Goal: Information Seeking & Learning: Check status

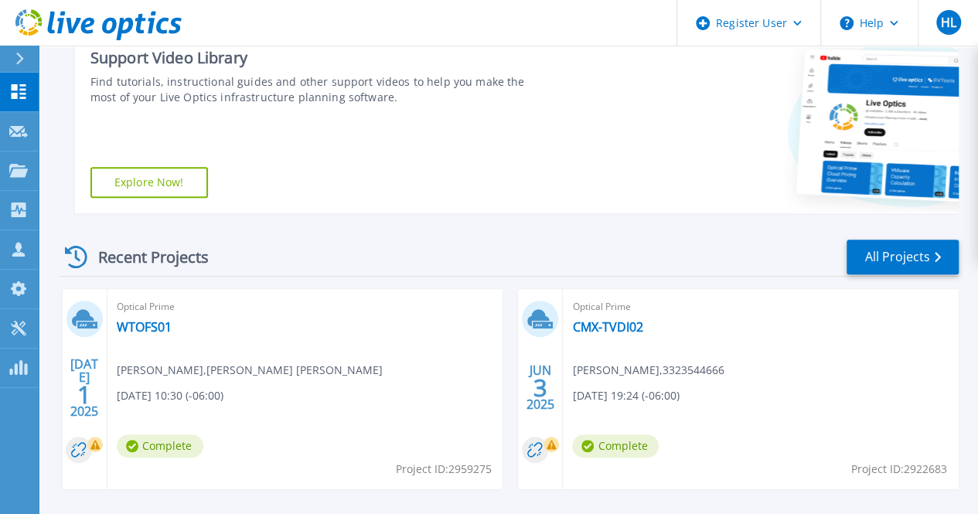
scroll to position [254, 0]
click at [572, 322] on link "CMX-TVDI02" at bounding box center [607, 326] width 70 height 15
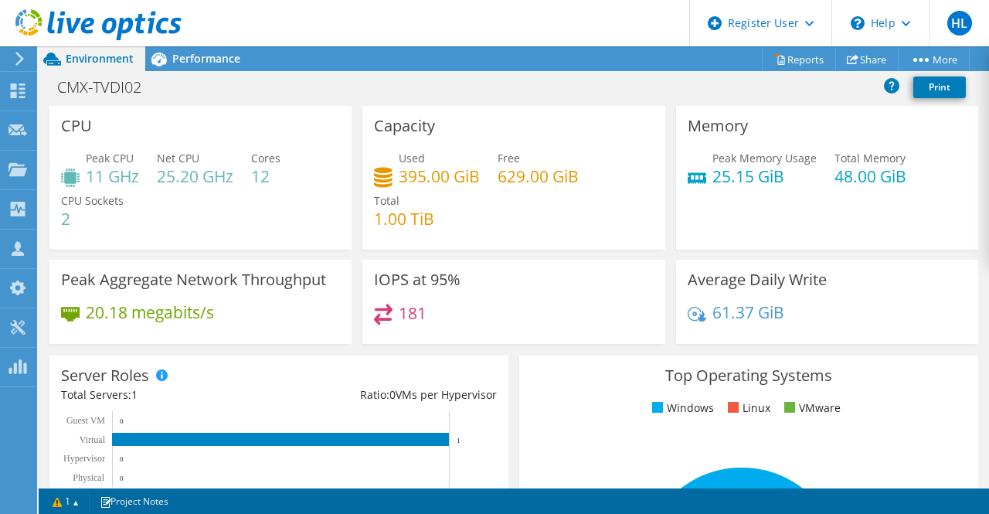
click at [90, 335] on div "20.18 megabits/s" at bounding box center [200, 320] width 279 height 32
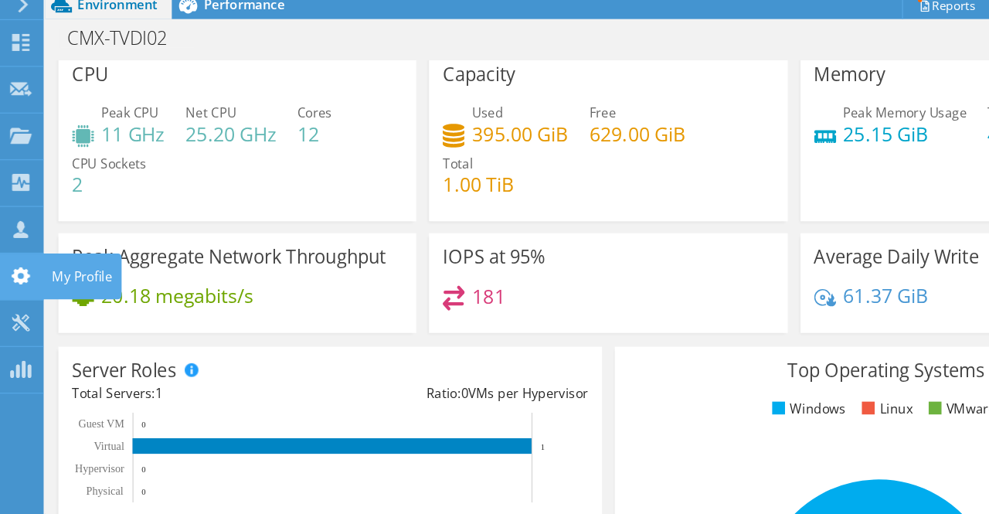
scroll to position [8, 0]
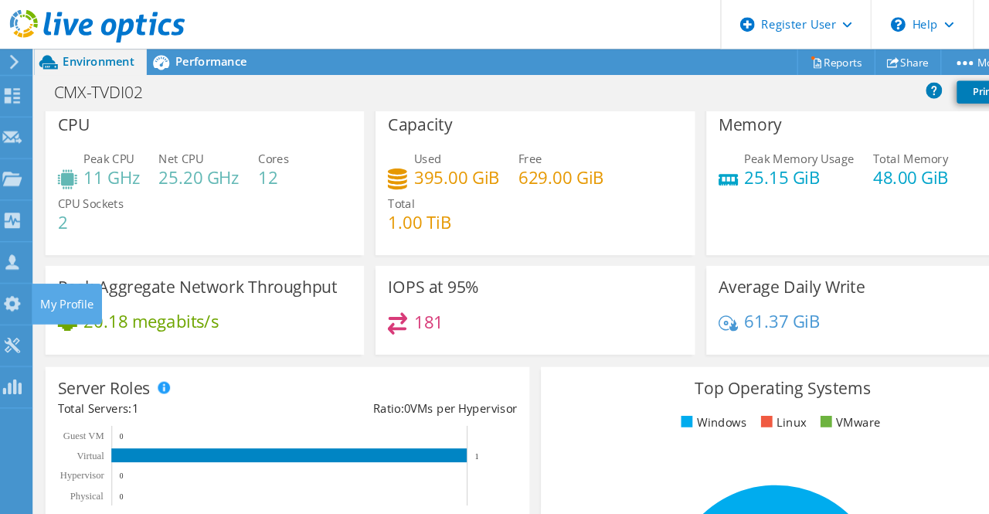
click at [145, 328] on div "20.18 megabits/s" at bounding box center [200, 312] width 279 height 32
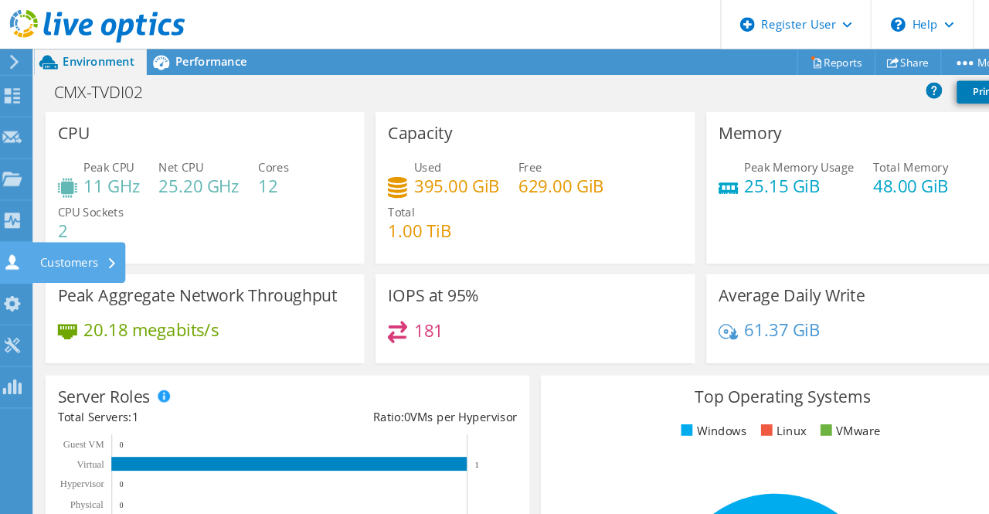
scroll to position [4, 0]
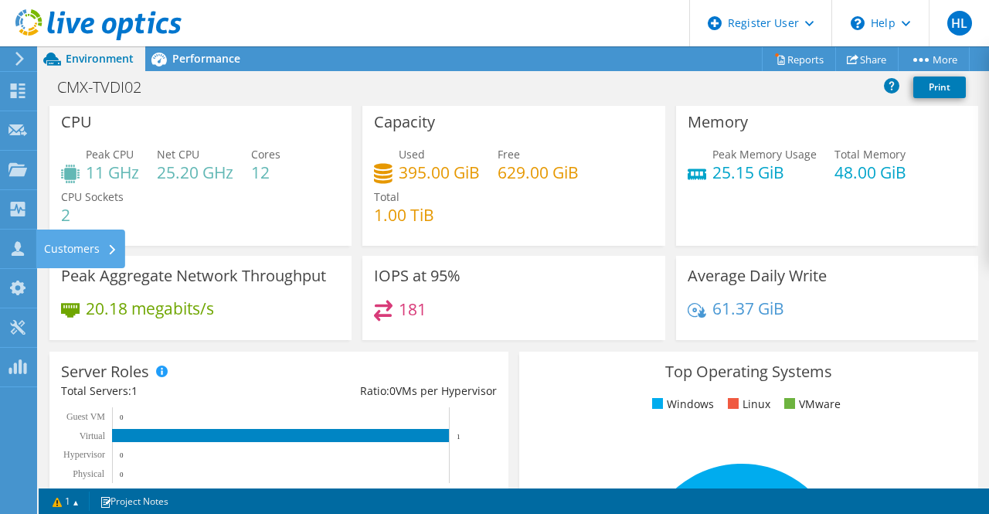
click at [892, 365] on h3 "Top Operating Systems" at bounding box center [749, 371] width 436 height 17
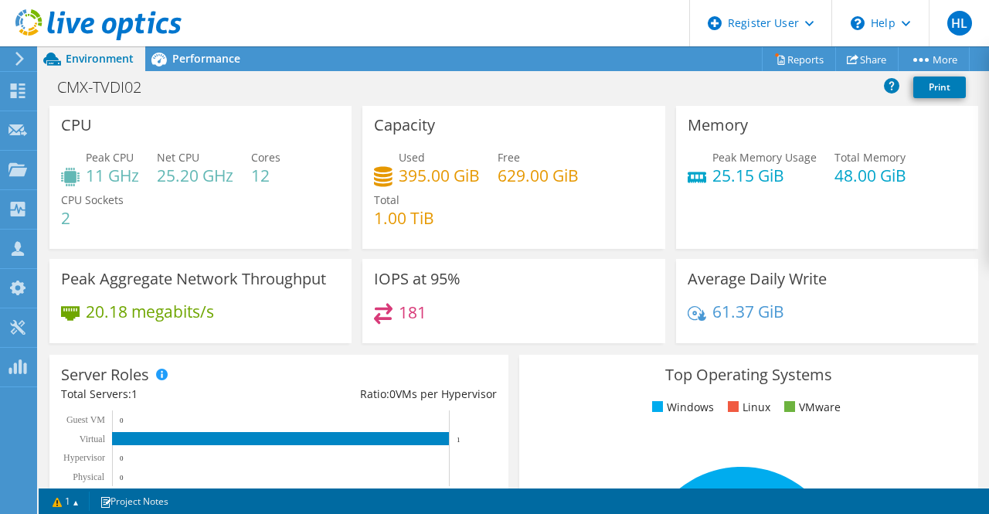
scroll to position [0, 0]
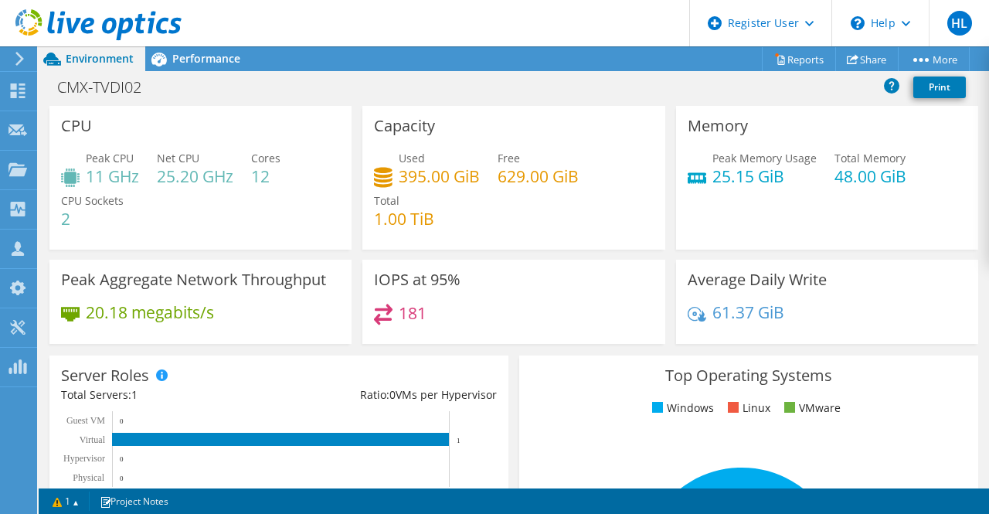
click at [39, 492] on section "Warnings The project contains one or more CRs that did not complete as schedule…" at bounding box center [514, 502] width 951 height 26
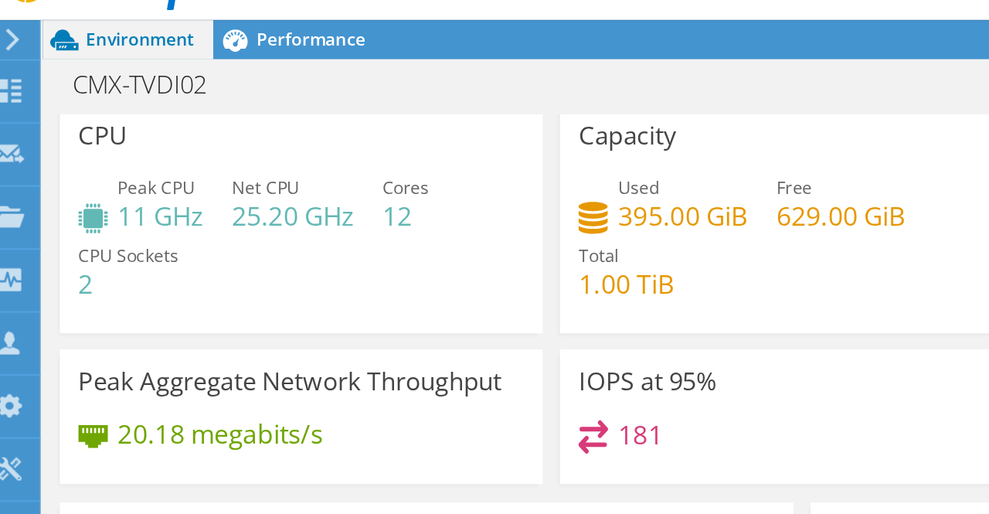
click at [493, 167] on div "Used 395.00 GiB Free 629.00 GiB Total 1.00 TiB" at bounding box center [513, 189] width 279 height 93
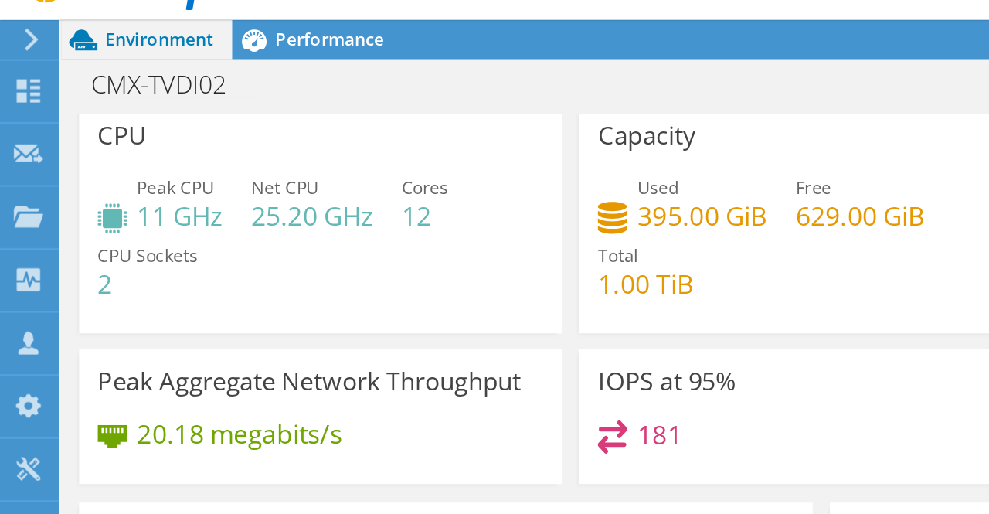
click at [250, 155] on div "Peak CPU 11 GHz Net CPU 25.20 GHz Cores 12 CPU Sockets 2" at bounding box center [200, 189] width 279 height 93
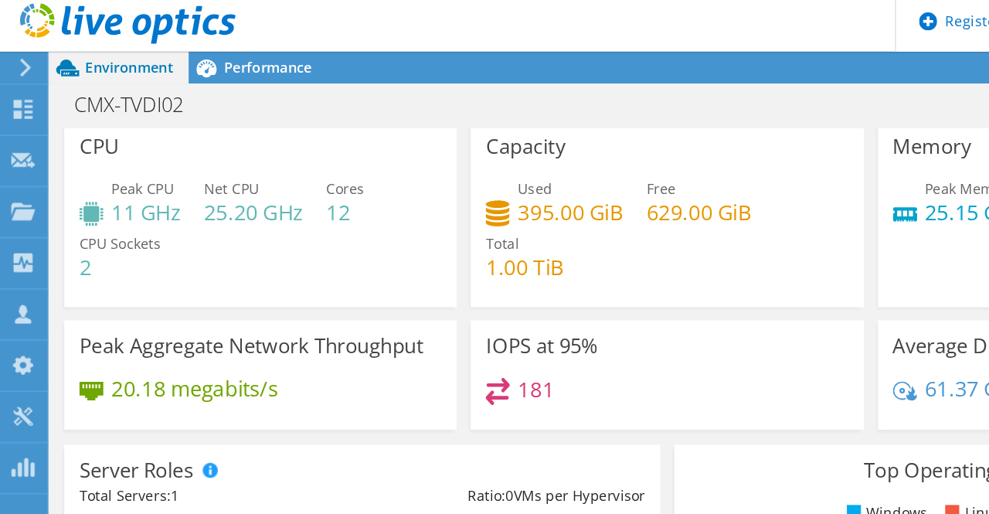
scroll to position [4, 0]
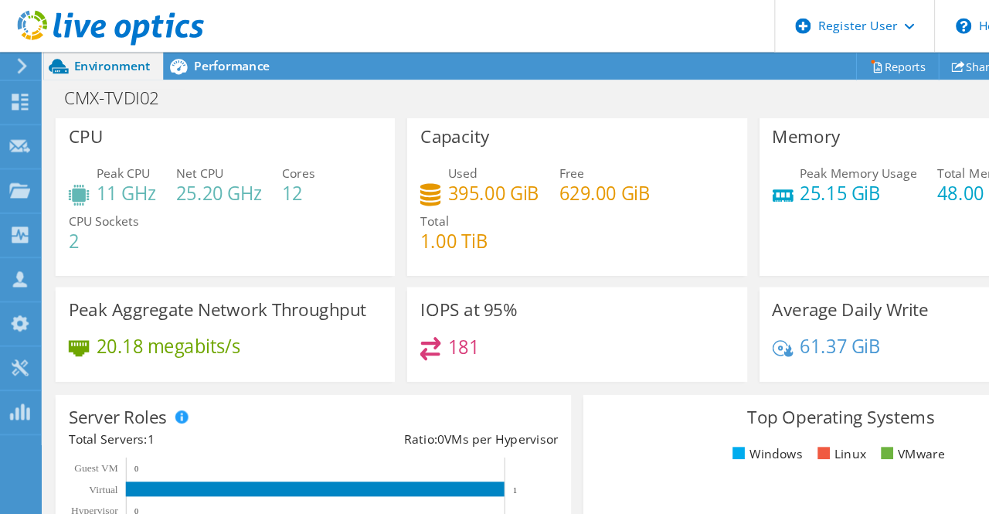
click at [417, 357] on div "Server Roles Physical Servers represent bare metal servers that were targets of…" at bounding box center [278, 433] width 459 height 162
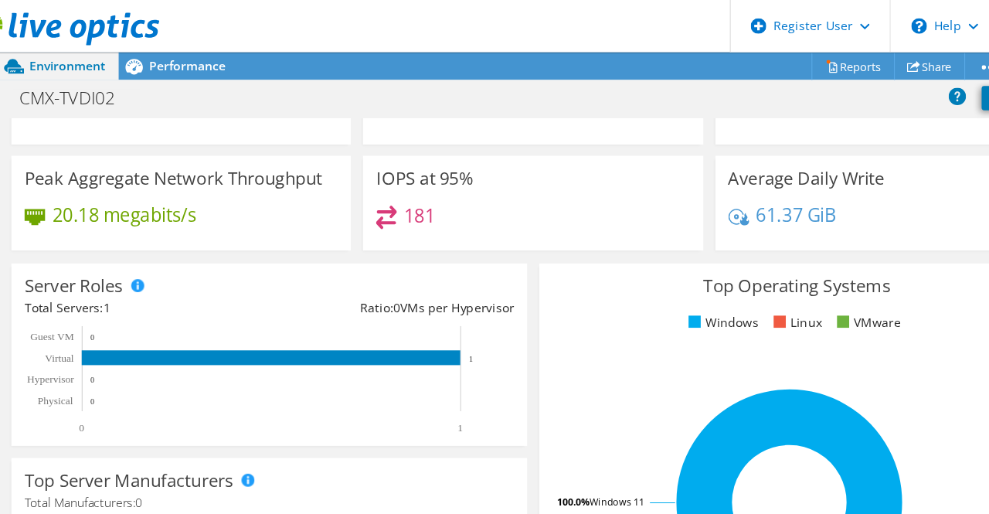
scroll to position [127, 0]
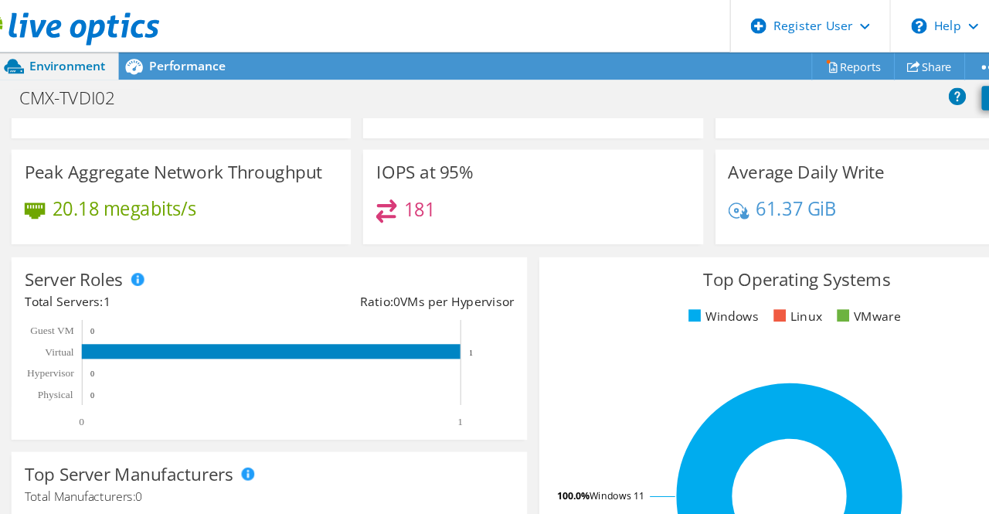
click at [479, 333] on rect at bounding box center [272, 332] width 422 height 97
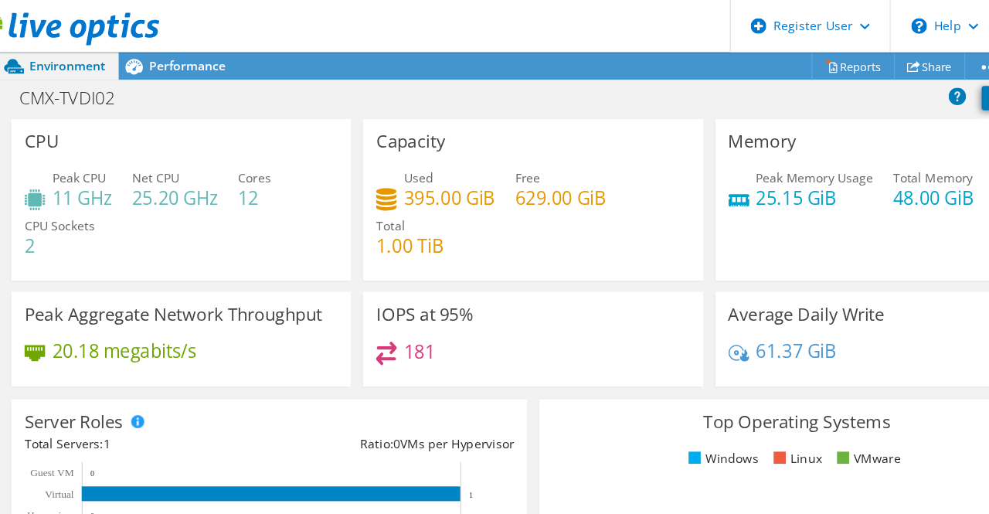
scroll to position [1, 0]
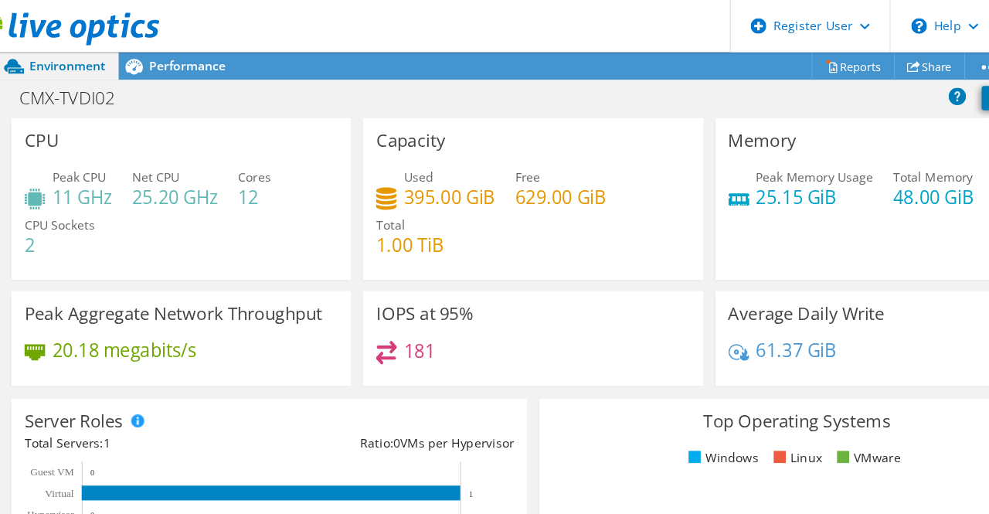
click at [892, 189] on div "Peak Memory Usage 25.15 GiB Total Memory 48.00 GiB" at bounding box center [827, 174] width 279 height 50
click at [863, 281] on div "Average Daily Write 61.37 GiB" at bounding box center [827, 301] width 302 height 84
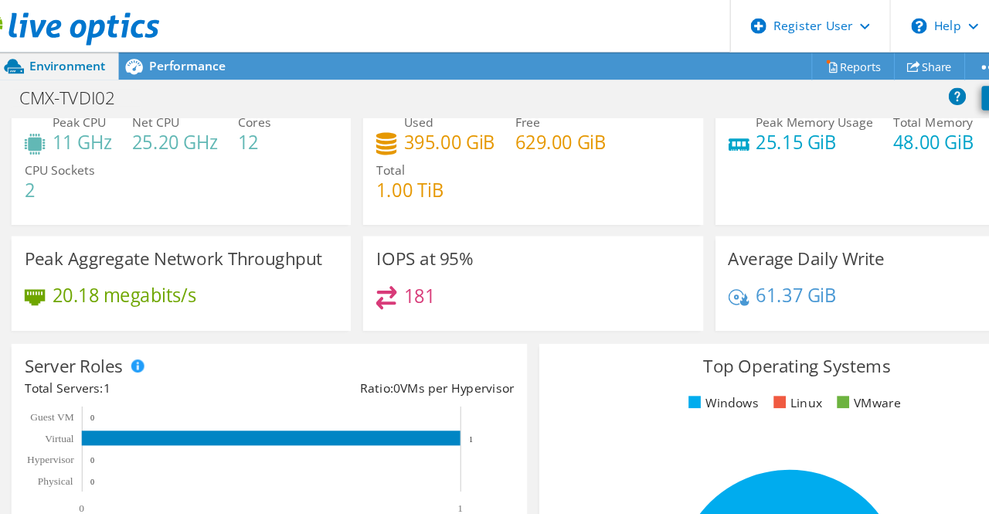
scroll to position [50, 0]
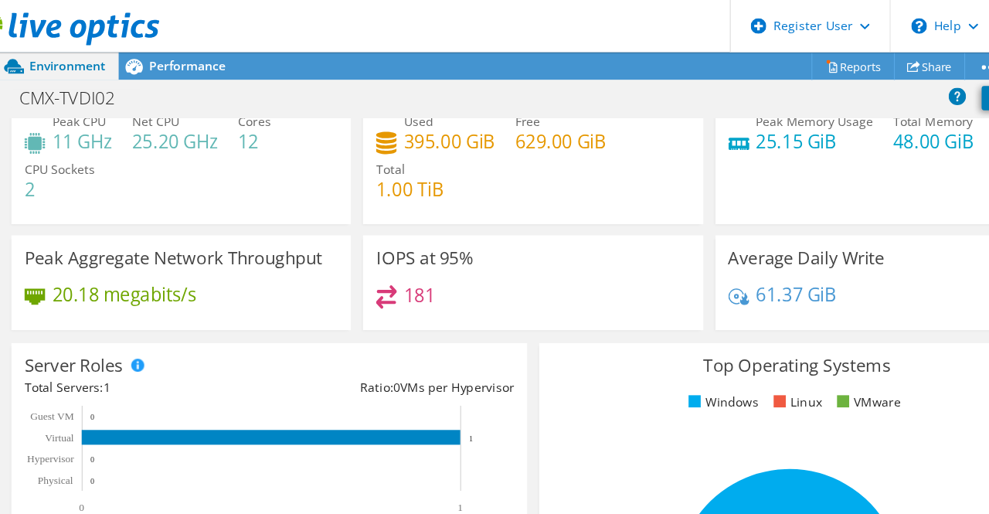
click at [917, 361] on ul "Windows Linux VMware" at bounding box center [749, 358] width 436 height 18
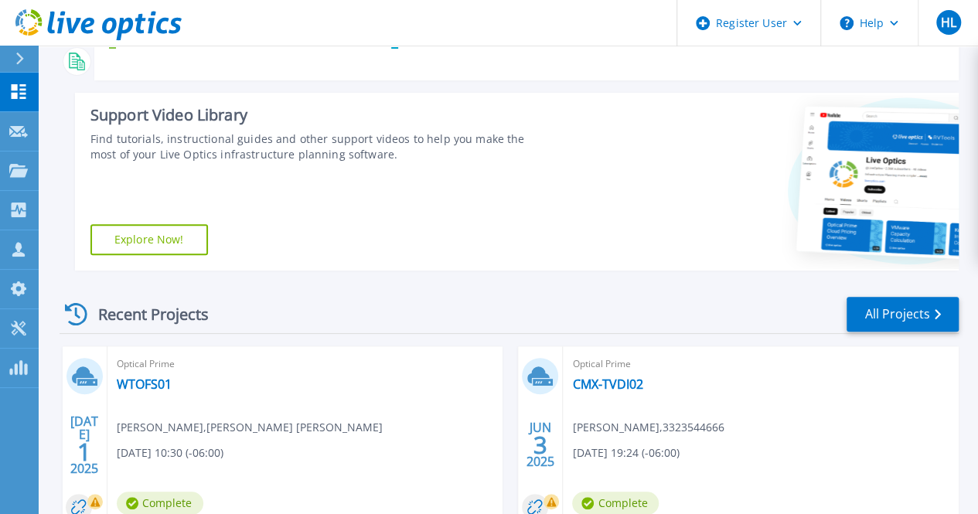
scroll to position [77, 0]
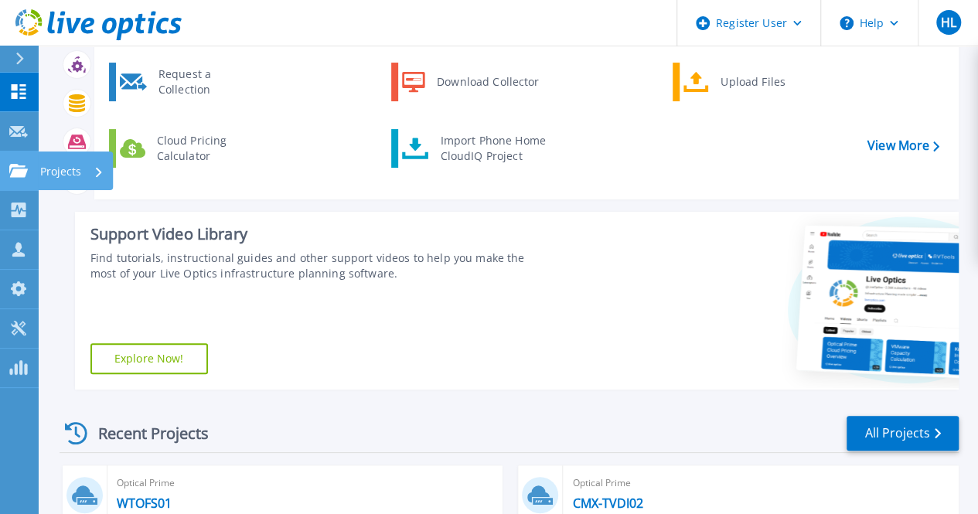
click at [38, 173] on div "Projects" at bounding box center [75, 170] width 75 height 39
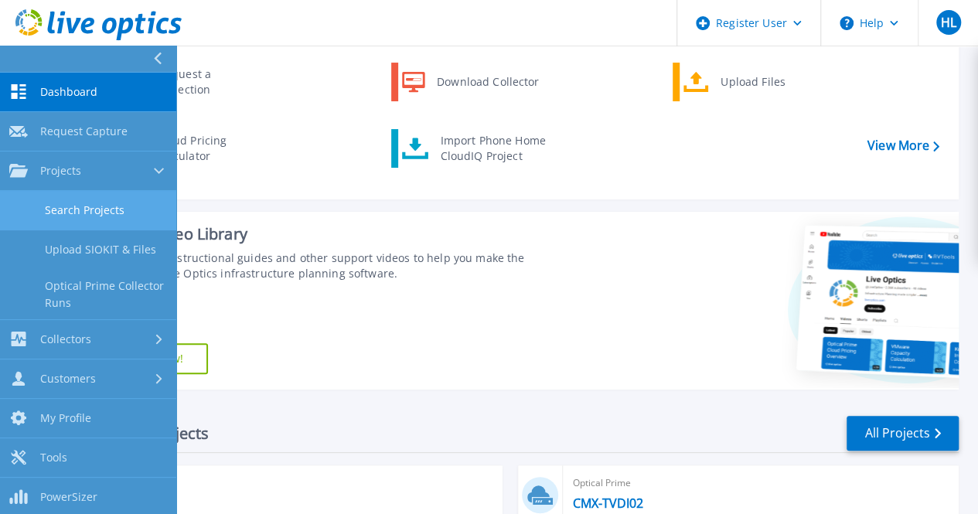
click at [65, 211] on link "Search Projects" at bounding box center [88, 210] width 176 height 39
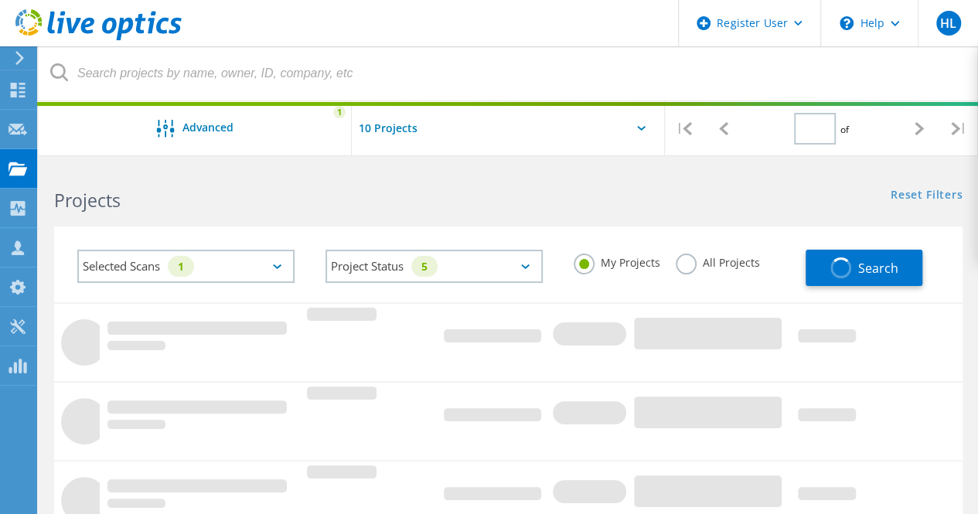
type input "1"
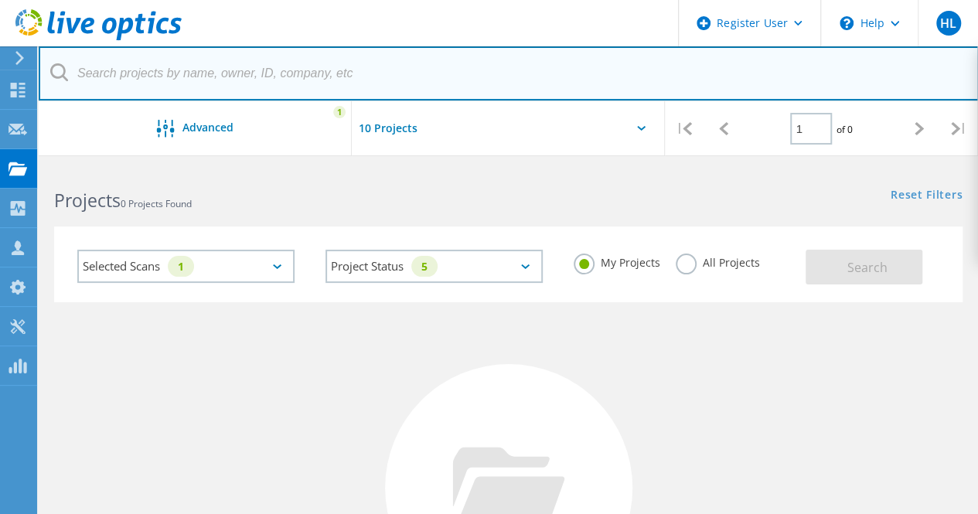
paste input "ttarantino@aamlive.com"
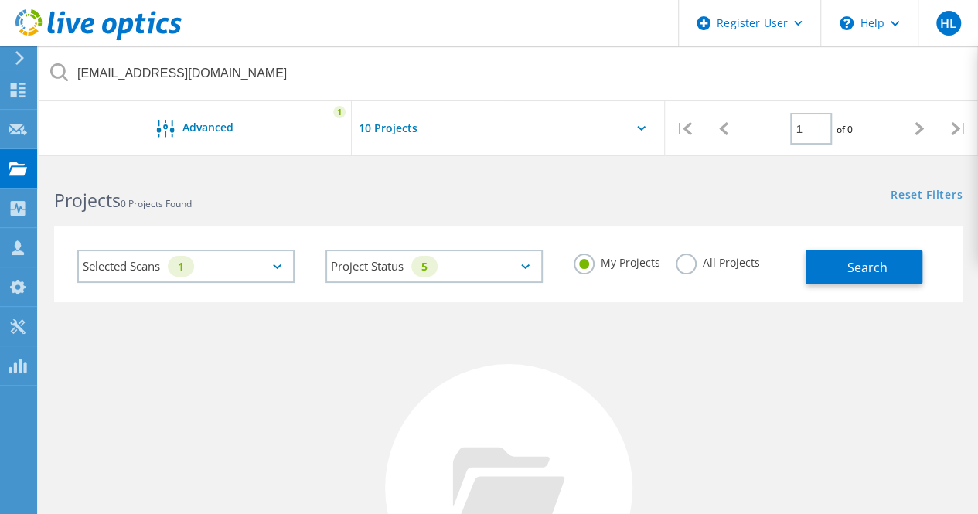
click at [717, 260] on label "All Projects" at bounding box center [718, 261] width 84 height 15
click at [0, 0] on input "All Projects" at bounding box center [0, 0] width 0 height 0
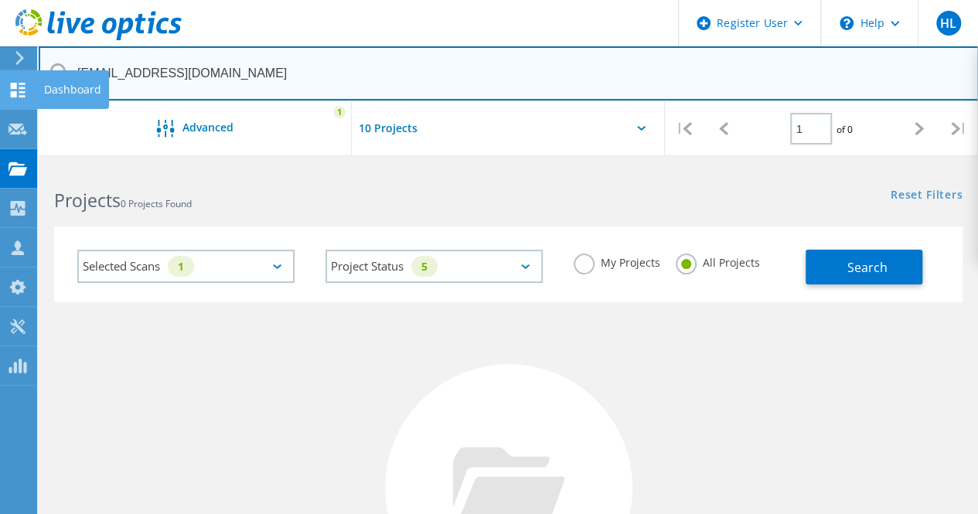
drag, startPoint x: 133, startPoint y: 78, endPoint x: 11, endPoint y: 81, distance: 122.2
click at [11, 166] on div "Register User \n Help Explore Helpful Articles Contact Support HL Dell User Hun…" at bounding box center [489, 466] width 978 height 600
click at [159, 80] on input "[EMAIL_ADDRESS][DOMAIN_NAME]" at bounding box center [509, 73] width 940 height 54
click at [134, 74] on input "[EMAIL_ADDRESS][DOMAIN_NAME]" at bounding box center [509, 73] width 940 height 54
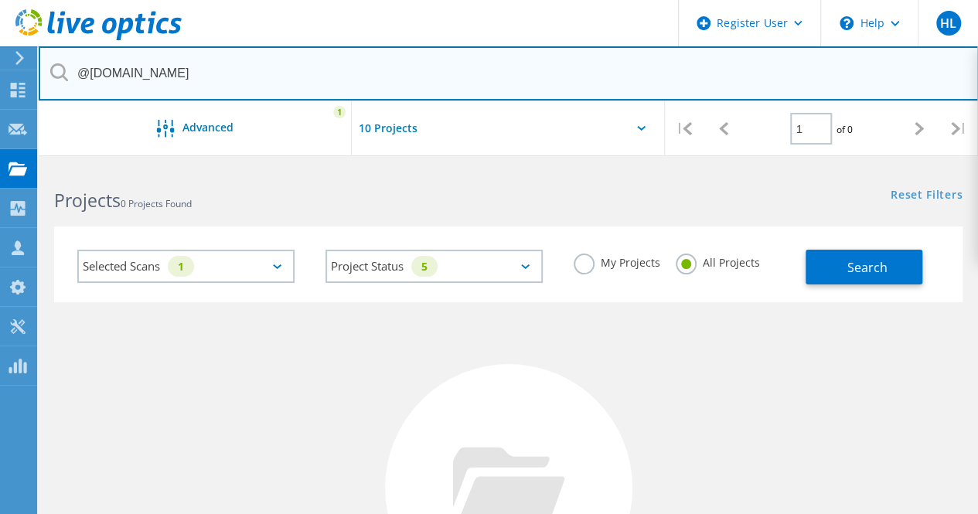
type input "@aamlive.com"
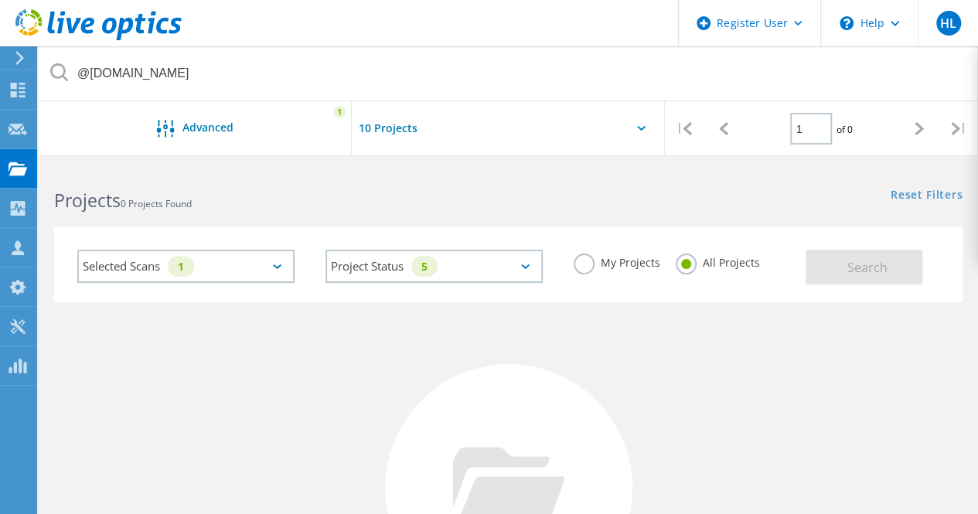
click at [383, 131] on input "text" at bounding box center [429, 128] width 155 height 54
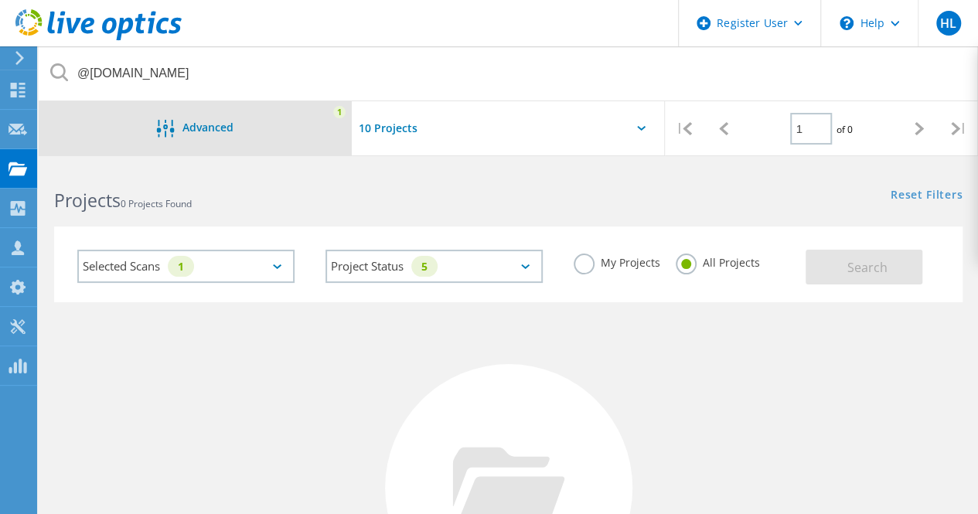
click at [223, 127] on span "Advanced" at bounding box center [207, 127] width 51 height 11
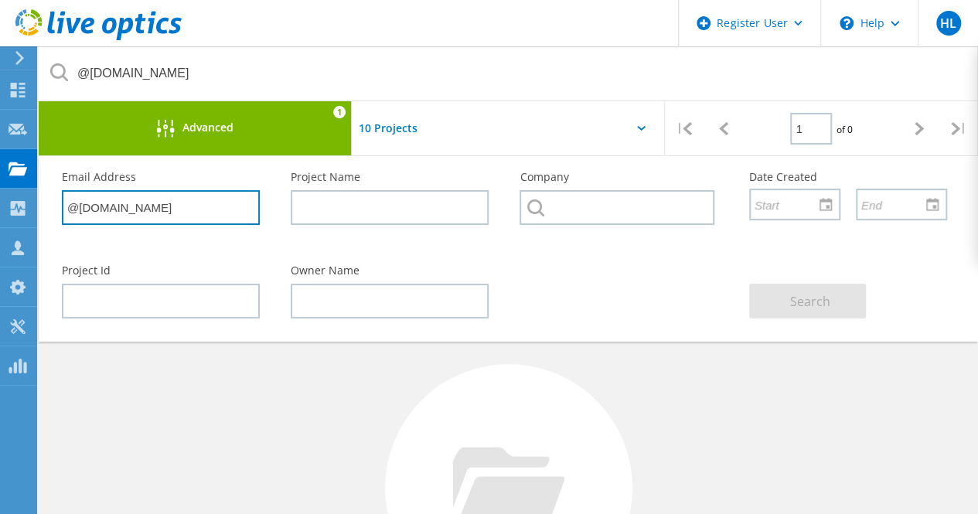
click at [228, 203] on input "@boulderimaging.com" at bounding box center [161, 207] width 198 height 35
paste input "ttarantino@aamlive"
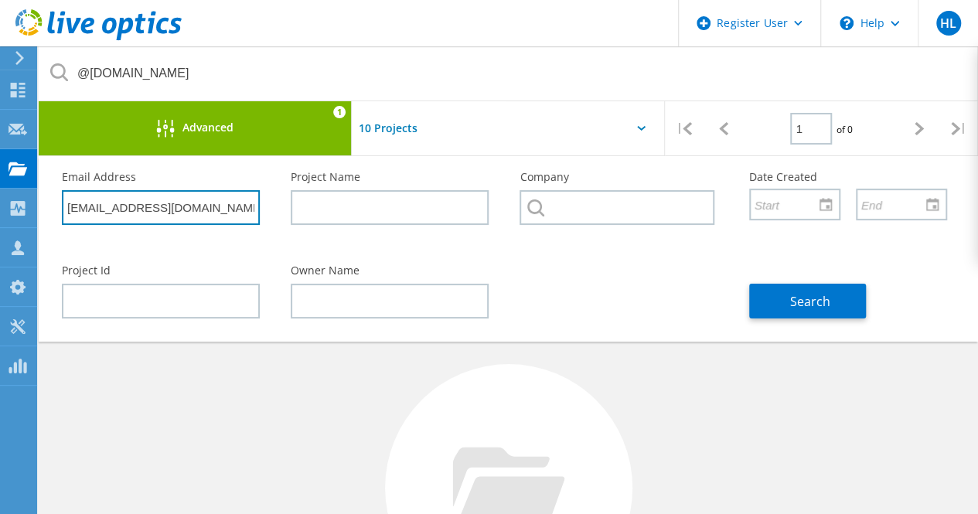
type input "[EMAIL_ADDRESS][DOMAIN_NAME]"
click at [891, 308] on div "Search" at bounding box center [848, 292] width 229 height 84
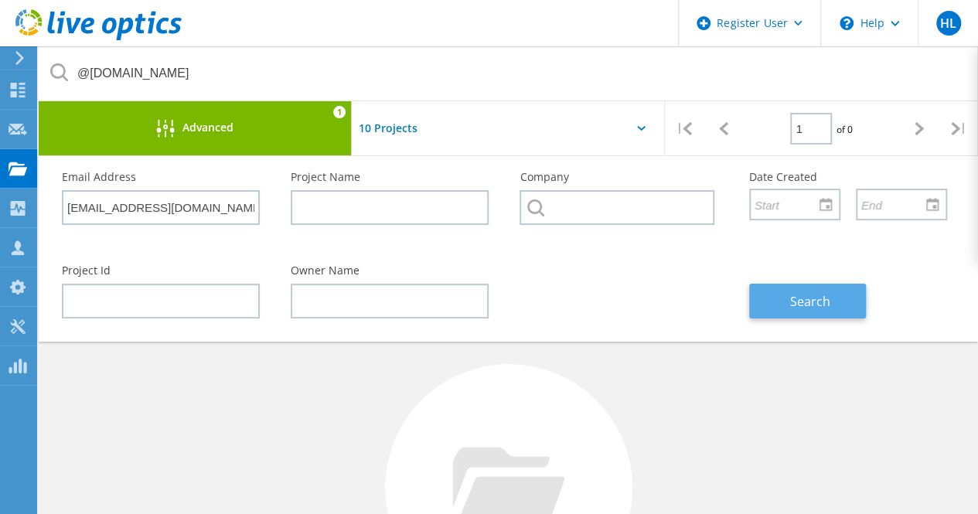
click at [830, 291] on button "Search" at bounding box center [807, 301] width 117 height 35
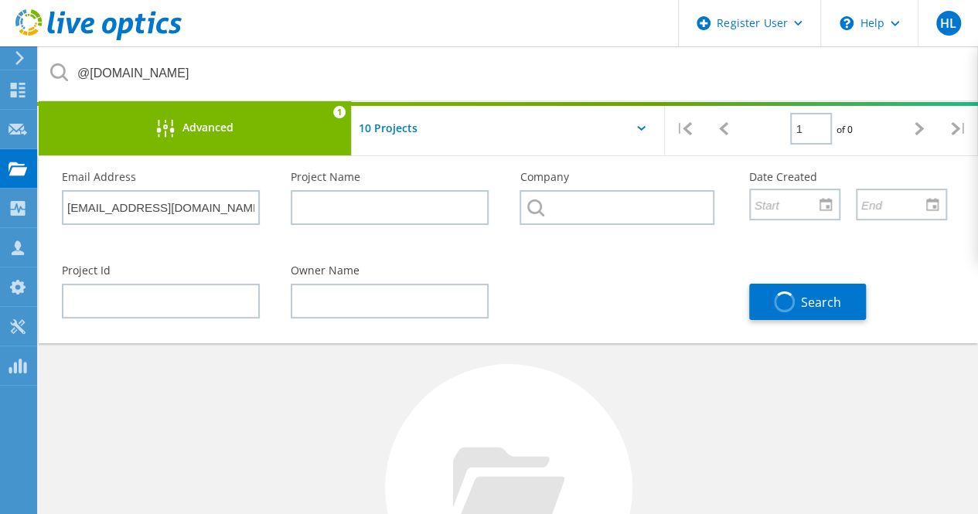
click at [286, 120] on div "Advanced" at bounding box center [195, 129] width 313 height 19
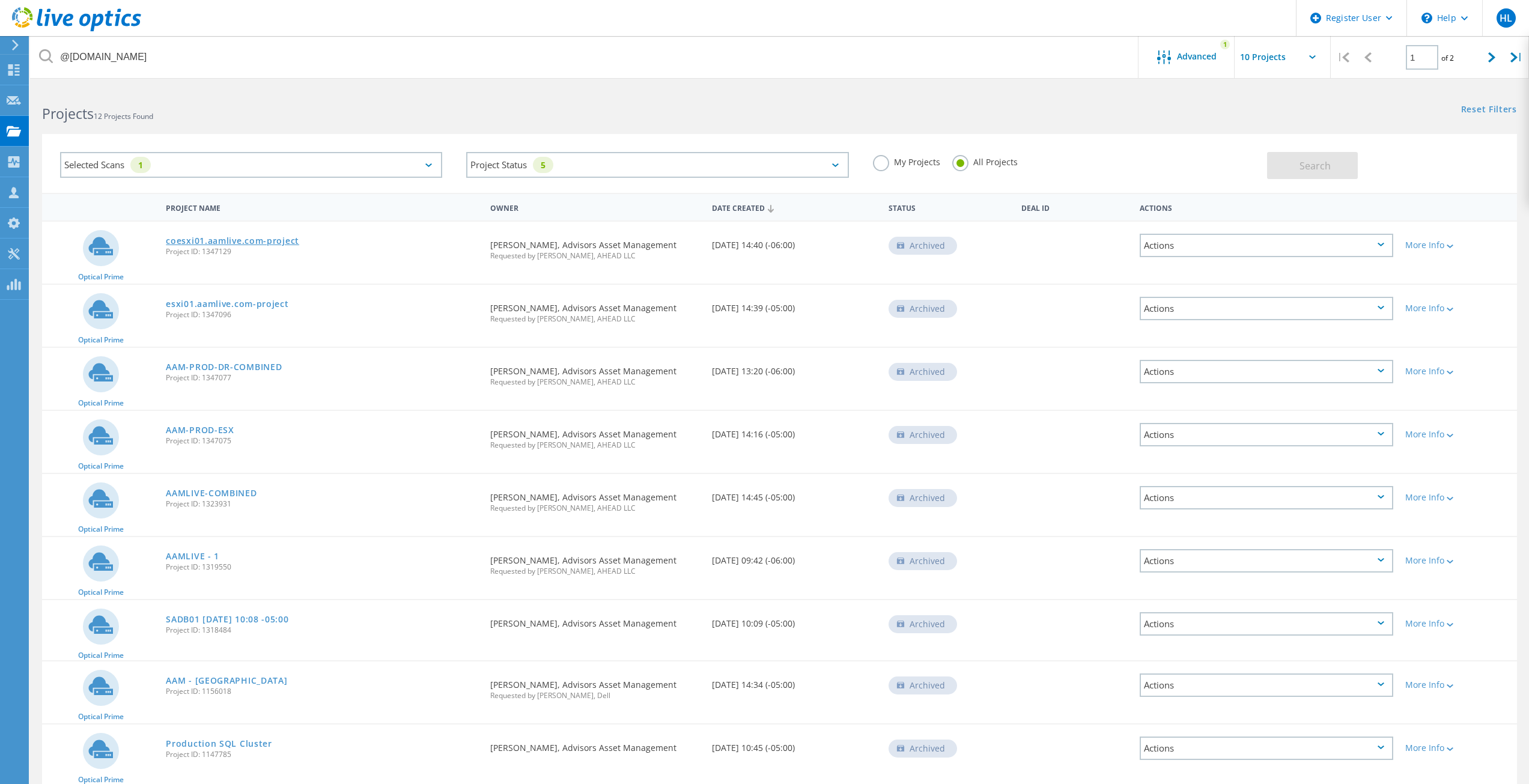
click at [215, 245] on link "coesxi01.aamlive.com-project" at bounding box center [232, 241] width 134 height 9
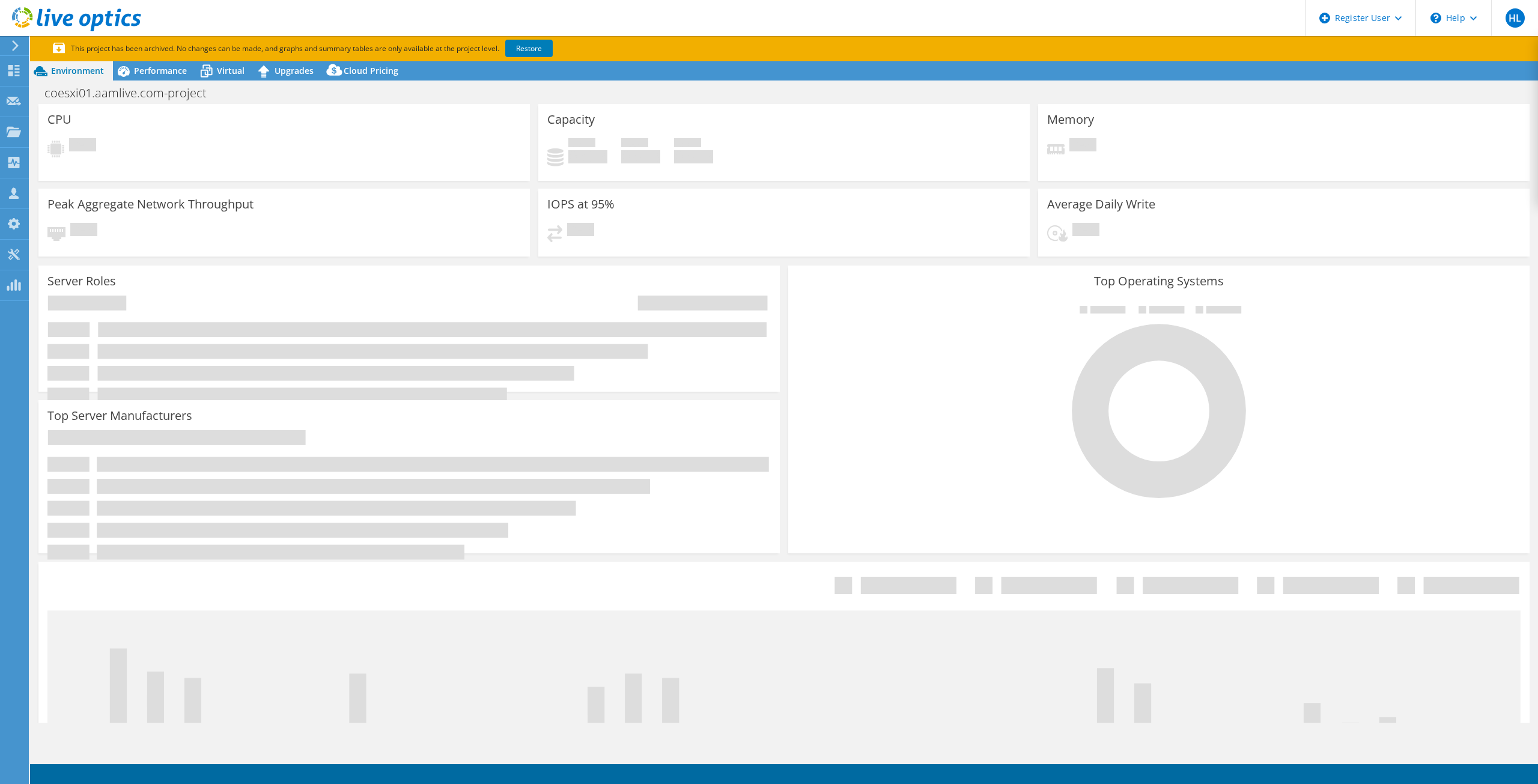
scroll to position [60, 0]
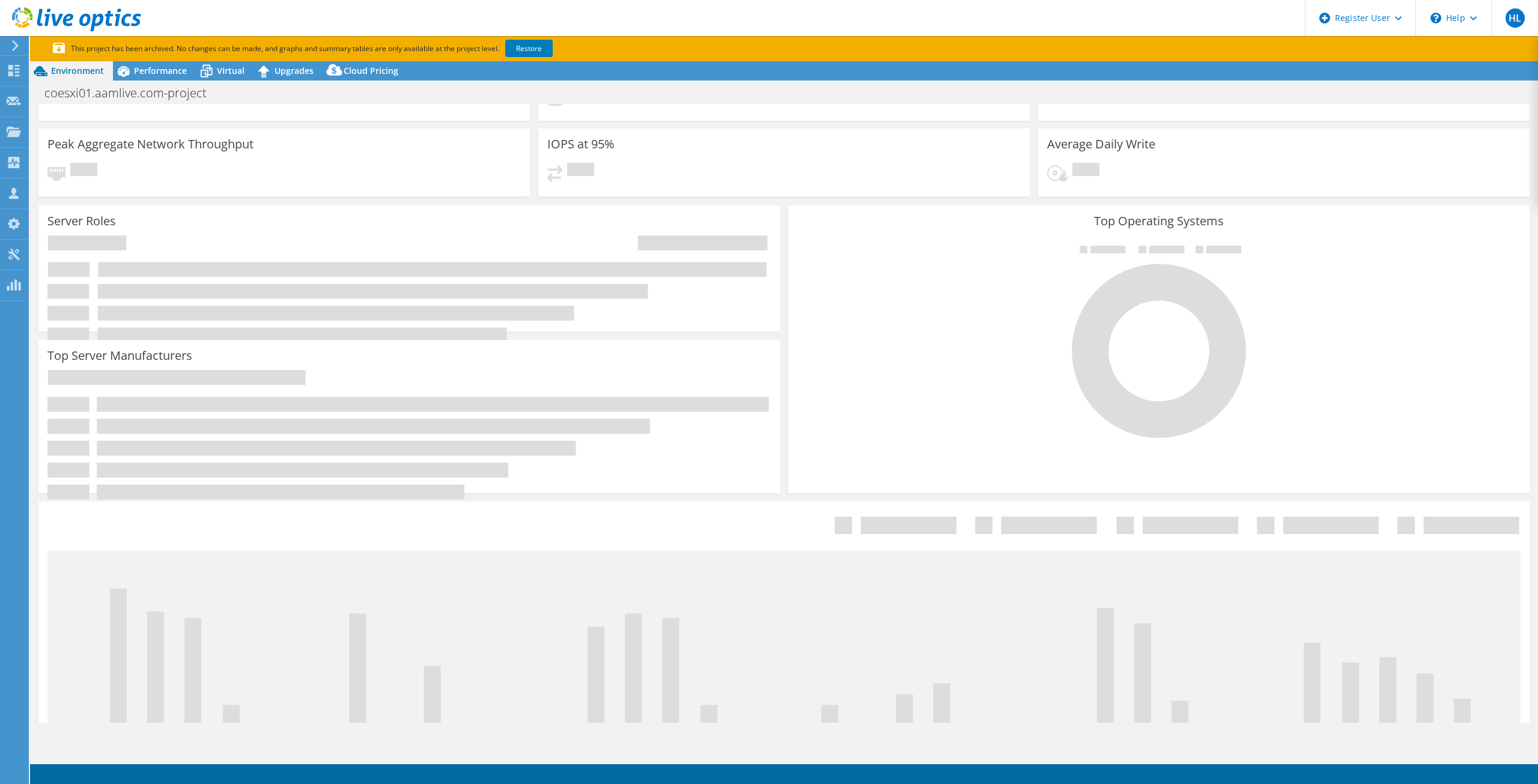
select select "USD"
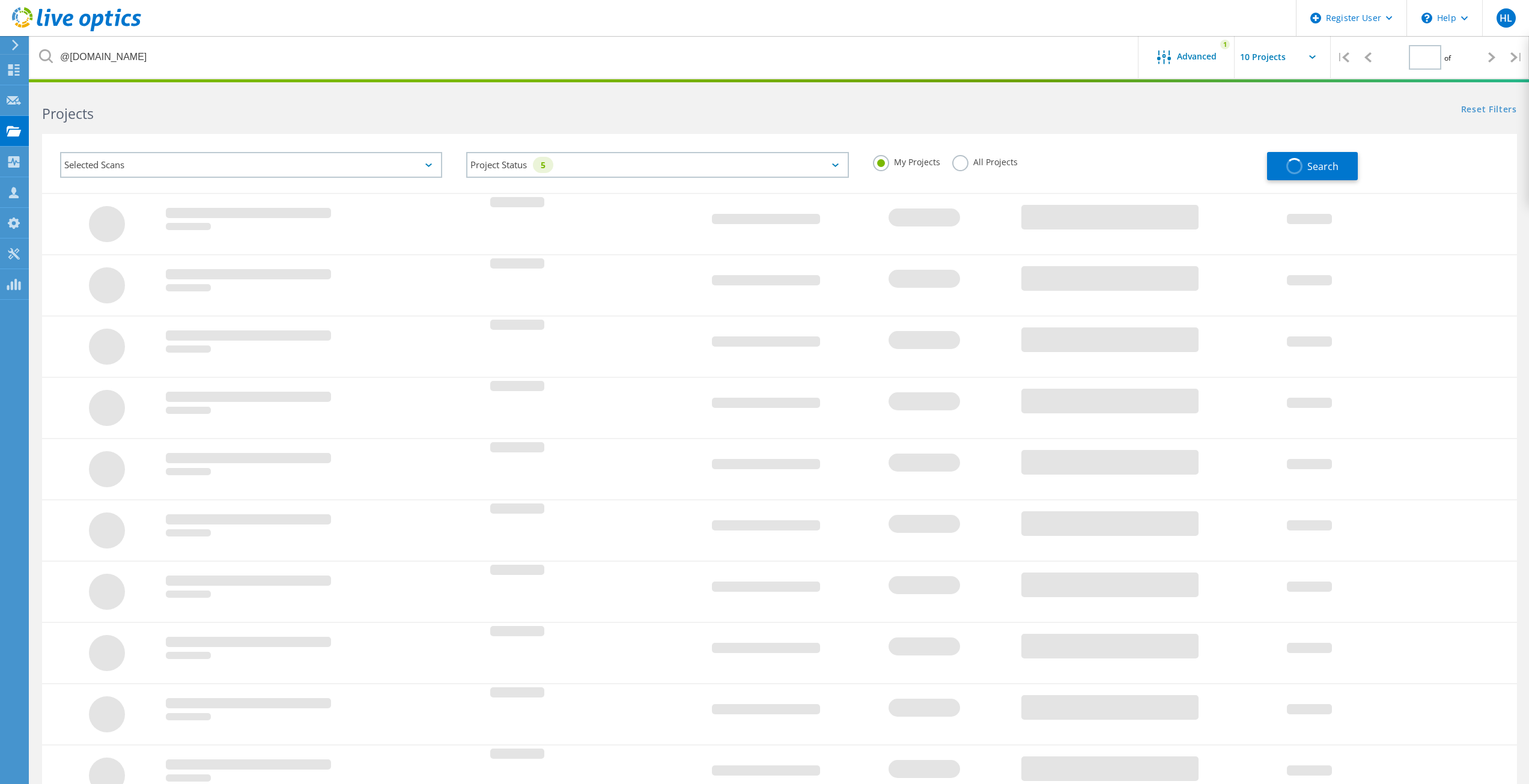
type input "1"
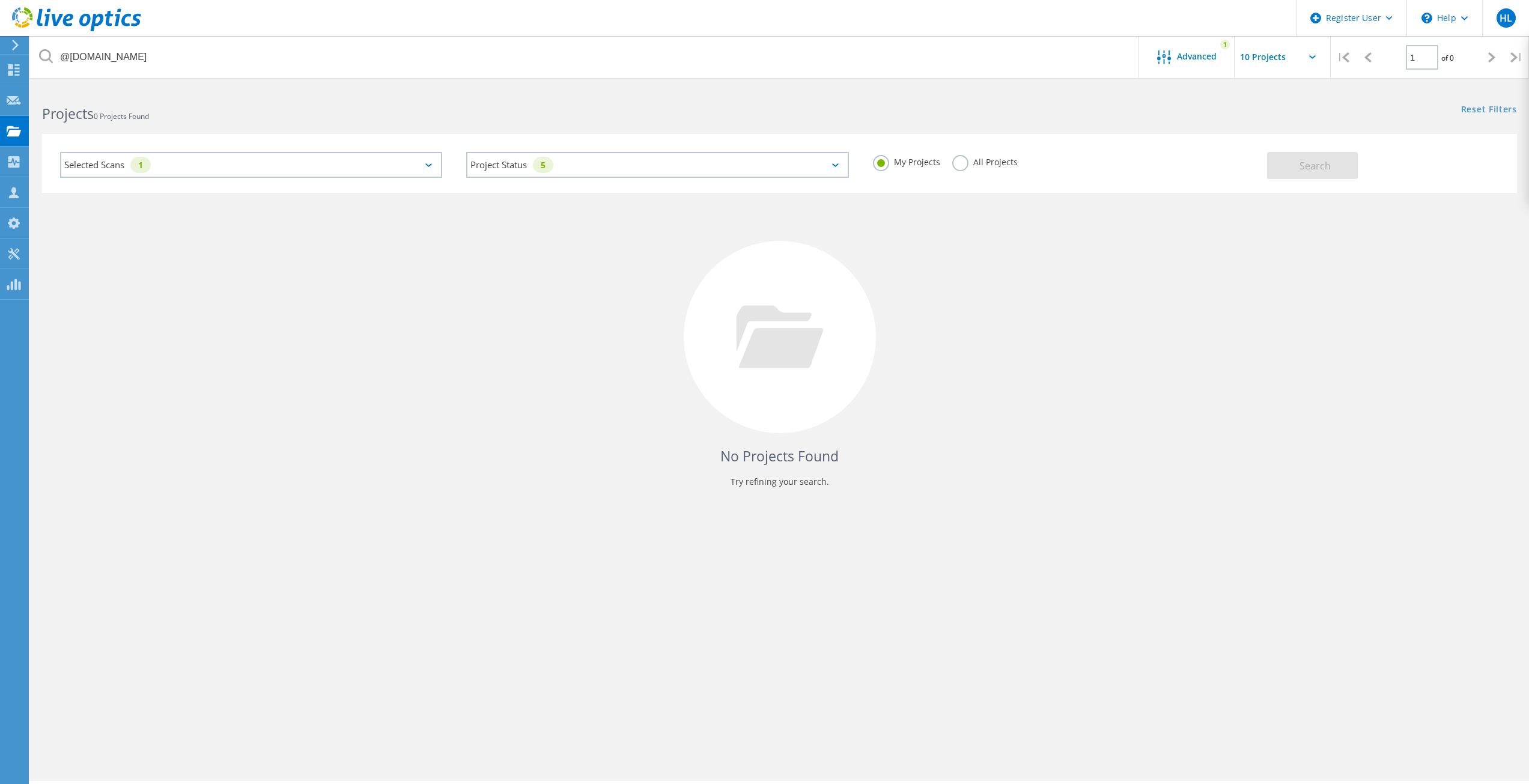
click at [941, 158] on div "My Projects All Projects" at bounding box center [1064, 162] width 407 height 44
click at [964, 162] on label "All Projects" at bounding box center [985, 160] width 65 height 12
click at [0, 0] on input "All Projects" at bounding box center [0, 0] width 0 height 0
click at [1337, 180] on div "Selected Scans 1 Project Status 5 In Progress Complete Published Anonymous Arch…" at bounding box center [780, 163] width 1475 height 59
click at [1334, 173] on button "Search" at bounding box center [1312, 166] width 91 height 27
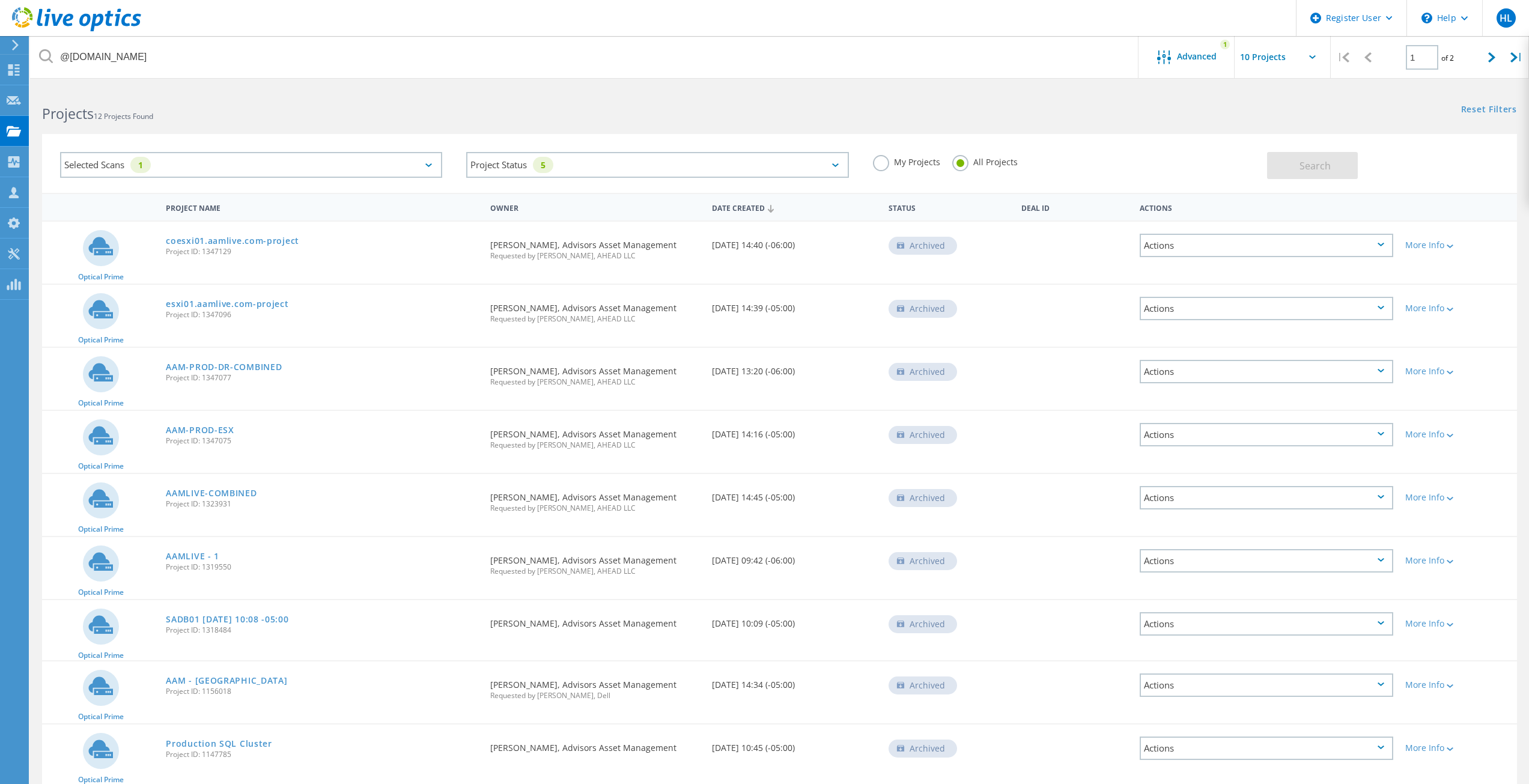
drag, startPoint x: 323, startPoint y: 253, endPoint x: 165, endPoint y: 243, distance: 158.3
click at [165, 243] on div "coesxi01.aamlive.com-project Project ID: 1347129" at bounding box center [322, 244] width 324 height 46
click at [165, 241] on div "coesxi01.aamlive.com-project Project ID: 1347129" at bounding box center [322, 244] width 324 height 46
drag, startPoint x: 165, startPoint y: 241, endPoint x: 816, endPoint y: 255, distance: 651.2
click at [816, 255] on div "Optical Prime coesxi01.aamlive.com-project Project ID: 1347129 Requested By Ton…" at bounding box center [780, 253] width 1475 height 62
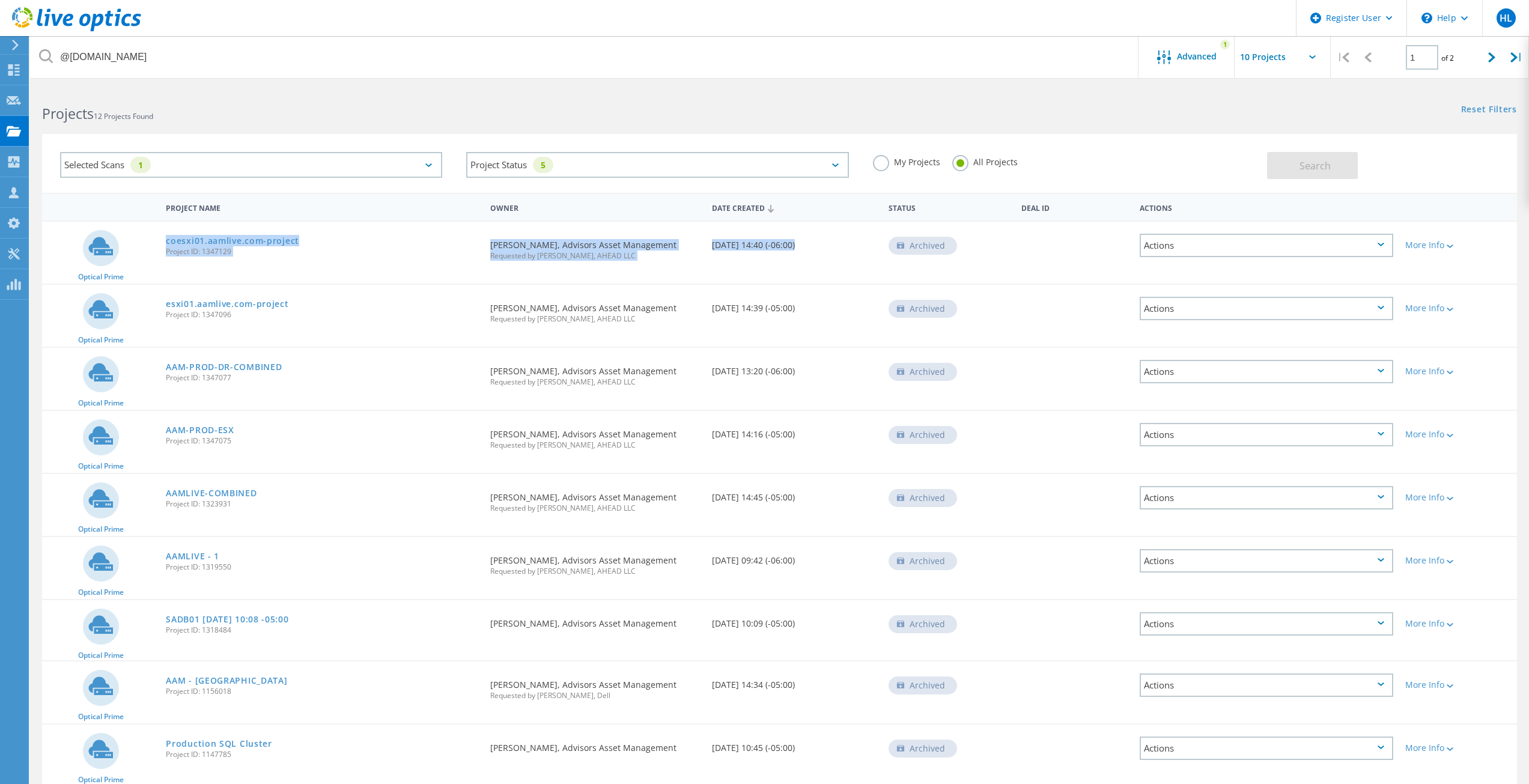
copy div "coesxi01.aamlive.com-project Project ID: 1347129 Requested By Tony Tarrantino, …"
